Goal: Transaction & Acquisition: Purchase product/service

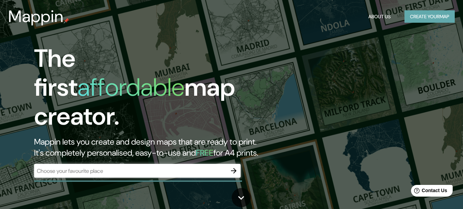
click at [437, 18] on button "Create your map" at bounding box center [429, 16] width 50 height 13
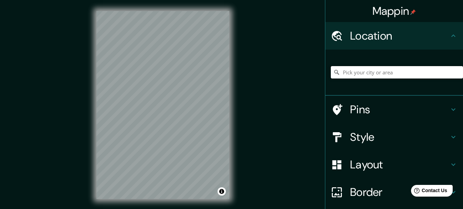
click at [347, 73] on input "Pick your city or area" at bounding box center [397, 72] width 132 height 12
click at [375, 38] on h4 "Location" at bounding box center [399, 36] width 99 height 14
click at [295, 187] on div "Mappin Location Pins Style Layout Border Choose a border. Hint : you can make l…" at bounding box center [231, 110] width 463 height 221
click at [366, 73] on input "Pick your city or area" at bounding box center [397, 72] width 132 height 12
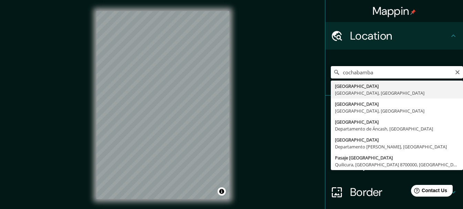
type input "[GEOGRAPHIC_DATA], [GEOGRAPHIC_DATA], [GEOGRAPHIC_DATA]"
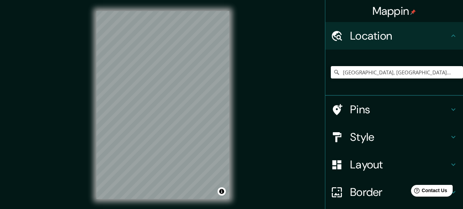
click at [449, 135] on icon at bounding box center [453, 137] width 8 height 8
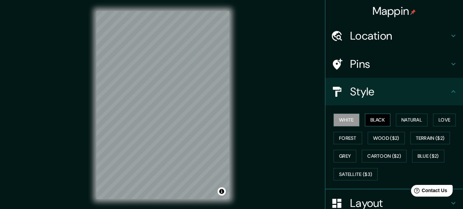
click at [374, 120] on button "Black" at bounding box center [378, 120] width 26 height 13
click at [343, 120] on button "White" at bounding box center [346, 120] width 26 height 13
click at [406, 120] on button "Natural" at bounding box center [412, 120] width 32 height 13
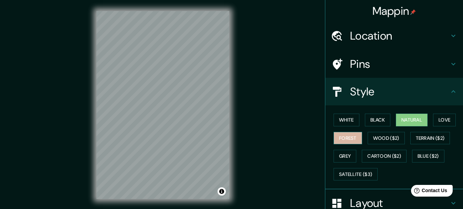
click at [343, 137] on button "Forest" at bounding box center [347, 138] width 29 height 13
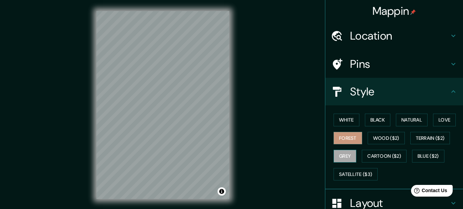
click at [347, 156] on button "Grey" at bounding box center [344, 156] width 23 height 13
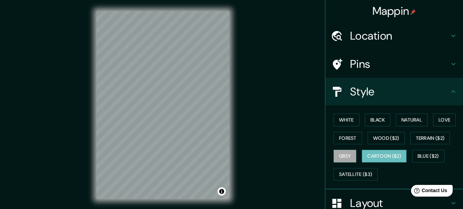
click at [396, 155] on button "Cartoon ($2)" at bounding box center [384, 156] width 45 height 13
click at [398, 120] on button "Natural" at bounding box center [412, 120] width 32 height 13
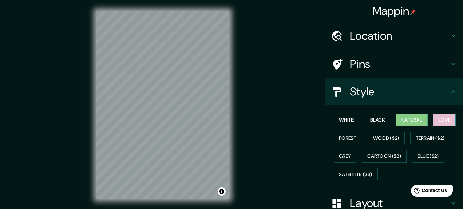
click at [449, 116] on button "Love" at bounding box center [444, 120] width 23 height 13
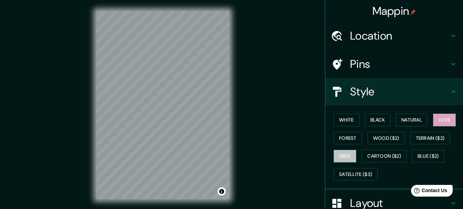
click at [346, 158] on button "Grey" at bounding box center [344, 156] width 23 height 13
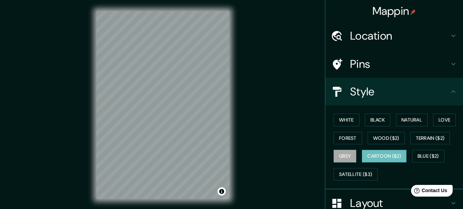
click at [389, 158] on button "Cartoon ($2)" at bounding box center [384, 156] width 45 height 13
click at [340, 119] on button "White" at bounding box center [346, 120] width 26 height 13
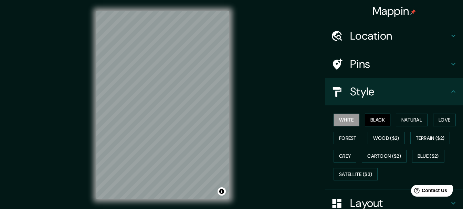
click at [372, 117] on button "Black" at bounding box center [378, 120] width 26 height 13
click at [402, 119] on button "Natural" at bounding box center [412, 120] width 32 height 13
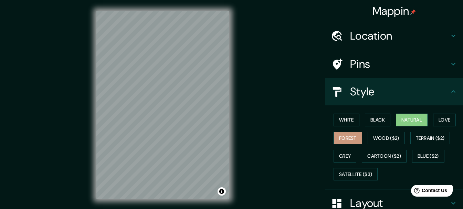
click at [344, 142] on button "Forest" at bounding box center [347, 138] width 29 height 13
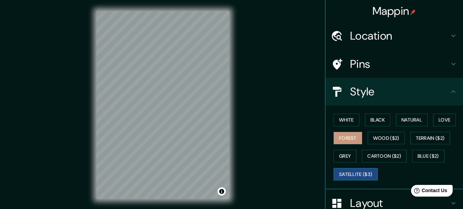
click at [365, 173] on button "Satellite ($3)" at bounding box center [355, 174] width 44 height 13
click at [418, 153] on button "Blue ($2)" at bounding box center [428, 156] width 32 height 13
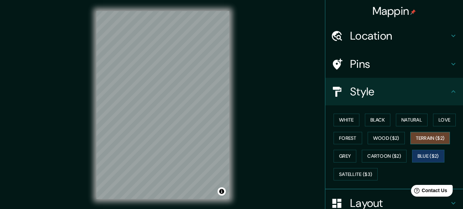
click at [420, 138] on button "Terrain ($2)" at bounding box center [430, 138] width 40 height 13
click at [377, 138] on button "Wood ($2)" at bounding box center [385, 138] width 37 height 13
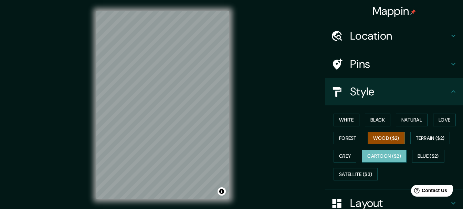
click at [375, 156] on button "Cartoon ($2)" at bounding box center [384, 156] width 45 height 13
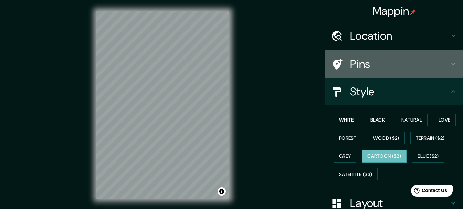
click at [366, 65] on h4 "Pins" at bounding box center [399, 64] width 99 height 14
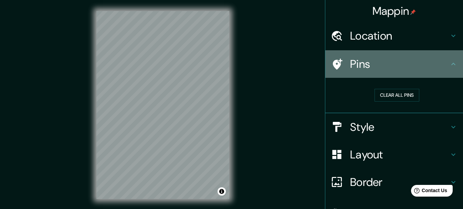
click at [451, 64] on icon at bounding box center [453, 64] width 4 height 2
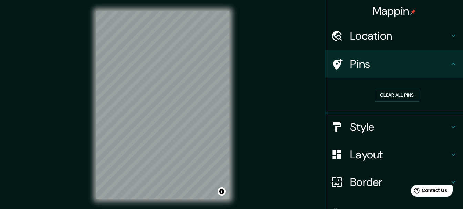
click at [449, 153] on icon at bounding box center [453, 154] width 8 height 8
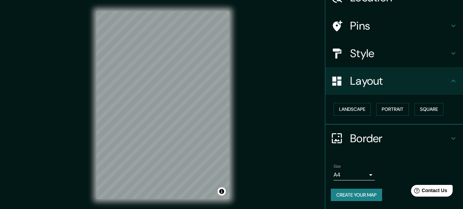
scroll to position [39, 0]
click at [366, 175] on body "Mappin Location [GEOGRAPHIC_DATA], [GEOGRAPHIC_DATA], [GEOGRAPHIC_DATA] Pins St…" at bounding box center [231, 104] width 463 height 209
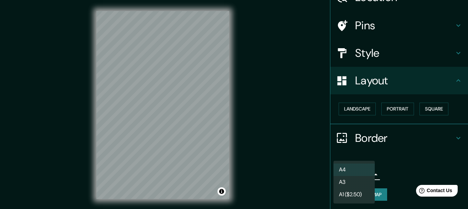
click at [405, 160] on div at bounding box center [234, 104] width 468 height 209
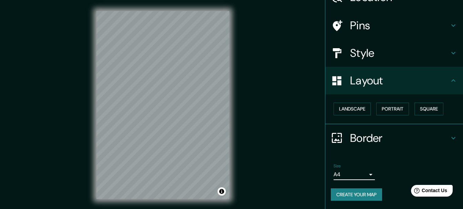
click at [353, 197] on button "Create your map" at bounding box center [356, 194] width 51 height 13
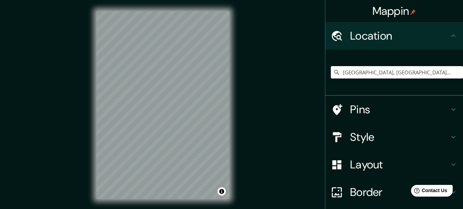
click at [424, 71] on input "[GEOGRAPHIC_DATA], [GEOGRAPHIC_DATA], [GEOGRAPHIC_DATA]" at bounding box center [397, 72] width 132 height 12
click at [451, 71] on input "[GEOGRAPHIC_DATA], [GEOGRAPHIC_DATA], [GEOGRAPHIC_DATA]" at bounding box center [397, 72] width 132 height 12
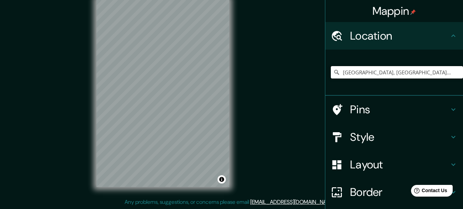
click at [397, 72] on input "[GEOGRAPHIC_DATA], [GEOGRAPHIC_DATA], [GEOGRAPHIC_DATA]" at bounding box center [397, 72] width 132 height 12
click at [447, 72] on input "[GEOGRAPHIC_DATA], [GEOGRAPHIC_DATA], [GEOGRAPHIC_DATA]" at bounding box center [397, 72] width 132 height 12
click at [444, 72] on input "[GEOGRAPHIC_DATA], [GEOGRAPHIC_DATA], [GEOGRAPHIC_DATA]" at bounding box center [397, 72] width 132 height 12
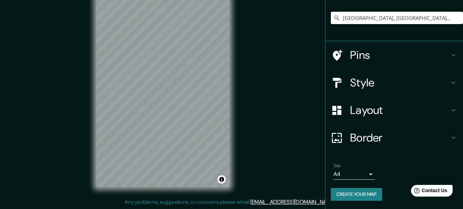
drag, startPoint x: 358, startPoint y: 24, endPoint x: 362, endPoint y: 20, distance: 5.8
click at [358, 24] on div "[GEOGRAPHIC_DATA], [GEOGRAPHIC_DATA], [GEOGRAPHIC_DATA]" at bounding box center [397, 18] width 132 height 34
click at [362, 19] on input "[GEOGRAPHIC_DATA], [GEOGRAPHIC_DATA], [GEOGRAPHIC_DATA]" at bounding box center [397, 18] width 132 height 12
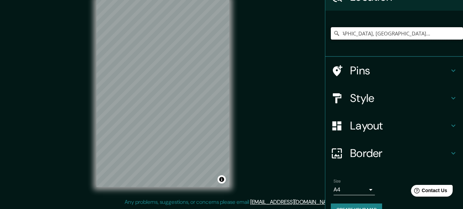
drag, startPoint x: 371, startPoint y: 18, endPoint x: 468, endPoint y: 4, distance: 97.4
click at [462, 4] on html "Mappin Location Cochabamba, Departamento de Cochabamba, Bolivia Pins Style Layo…" at bounding box center [231, 92] width 463 height 209
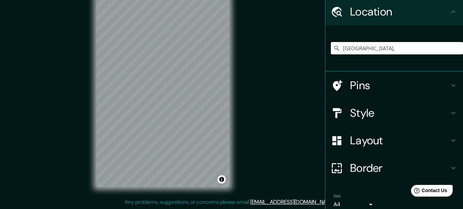
scroll to position [0, 0]
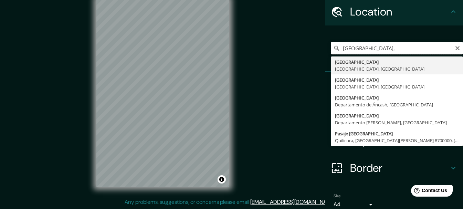
type input "[GEOGRAPHIC_DATA], [GEOGRAPHIC_DATA], [GEOGRAPHIC_DATA]"
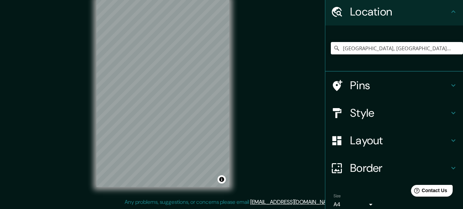
click at [449, 84] on icon at bounding box center [453, 85] width 8 height 8
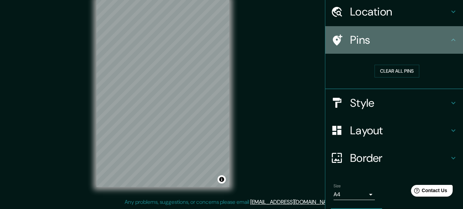
click at [338, 38] on div at bounding box center [340, 40] width 19 height 12
click at [331, 39] on icon at bounding box center [337, 40] width 12 height 12
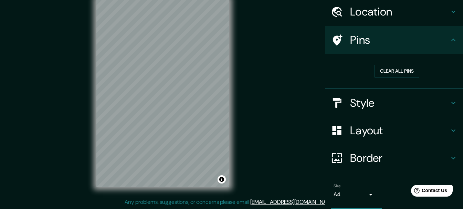
click at [374, 107] on h4 "Style" at bounding box center [399, 103] width 99 height 14
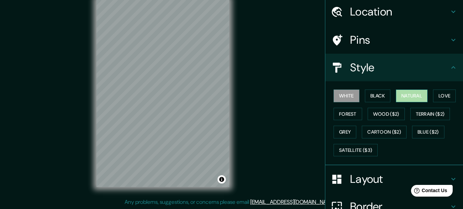
click at [411, 93] on button "Natural" at bounding box center [412, 95] width 32 height 13
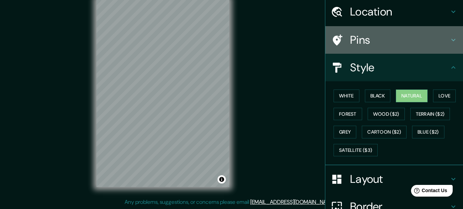
click at [368, 40] on h4 "Pins" at bounding box center [399, 40] width 99 height 14
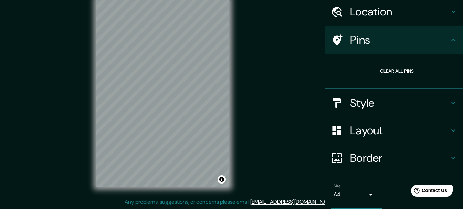
click at [401, 74] on button "Clear all pins" at bounding box center [396, 71] width 45 height 13
click at [376, 38] on h4 "Pins" at bounding box center [399, 40] width 99 height 14
click at [333, 37] on icon at bounding box center [338, 39] width 10 height 11
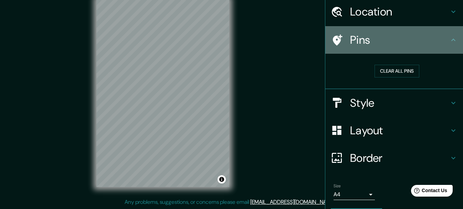
click at [449, 39] on icon at bounding box center [453, 40] width 8 height 8
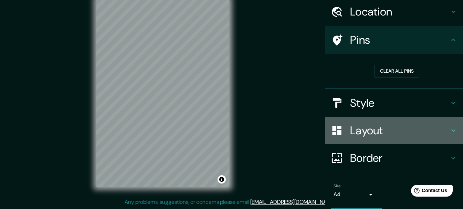
drag, startPoint x: 345, startPoint y: 137, endPoint x: 384, endPoint y: 135, distance: 39.3
click at [350, 137] on h4 "Layout" at bounding box center [399, 131] width 99 height 14
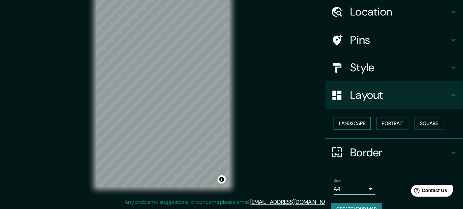
click at [353, 124] on button "Landscape" at bounding box center [351, 123] width 37 height 13
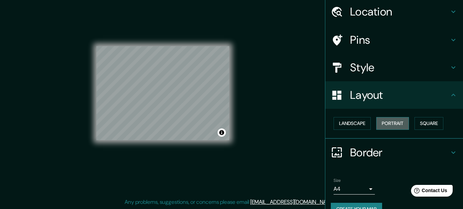
click at [386, 123] on button "Portrait" at bounding box center [392, 123] width 33 height 13
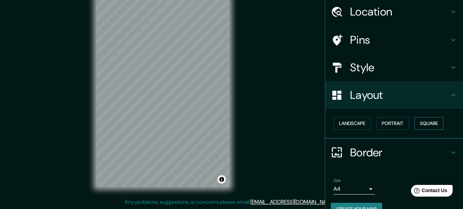
click at [426, 122] on button "Square" at bounding box center [428, 123] width 29 height 13
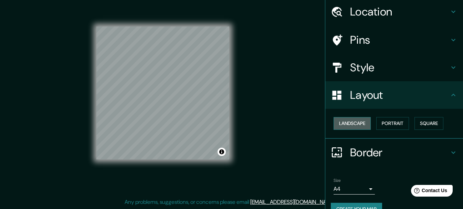
click at [353, 127] on button "Landscape" at bounding box center [351, 123] width 37 height 13
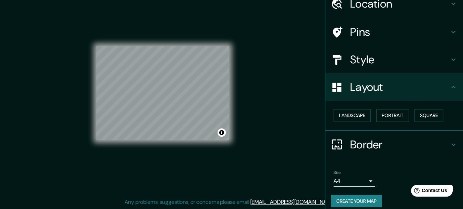
scroll to position [39, 0]
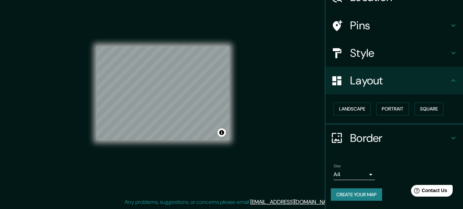
click at [451, 137] on icon at bounding box center [453, 138] width 4 height 2
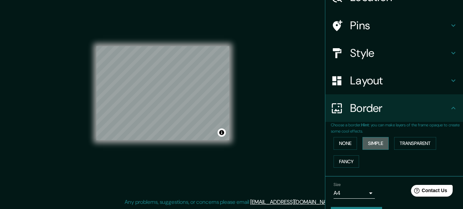
click at [371, 143] on button "Simple" at bounding box center [375, 143] width 26 height 13
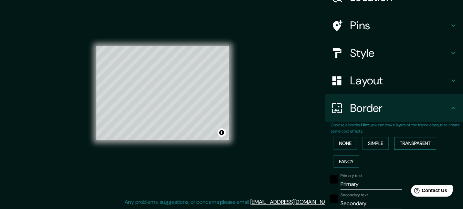
click at [405, 137] on button "Transparent" at bounding box center [415, 143] width 42 height 13
click at [340, 161] on button "Fancy" at bounding box center [345, 161] width 25 height 13
drag, startPoint x: 345, startPoint y: 148, endPoint x: 362, endPoint y: 140, distance: 18.6
click at [344, 147] on button "None" at bounding box center [344, 143] width 23 height 13
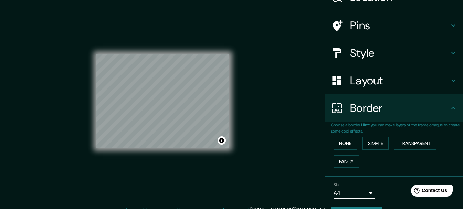
scroll to position [0, 0]
